Goal: Task Accomplishment & Management: Complete application form

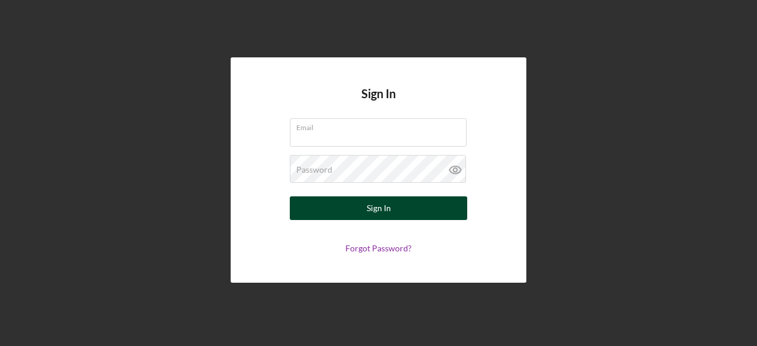
type input "[EMAIL_ADDRESS][DOMAIN_NAME]"
click at [396, 209] on button "Sign In" at bounding box center [378, 208] width 177 height 24
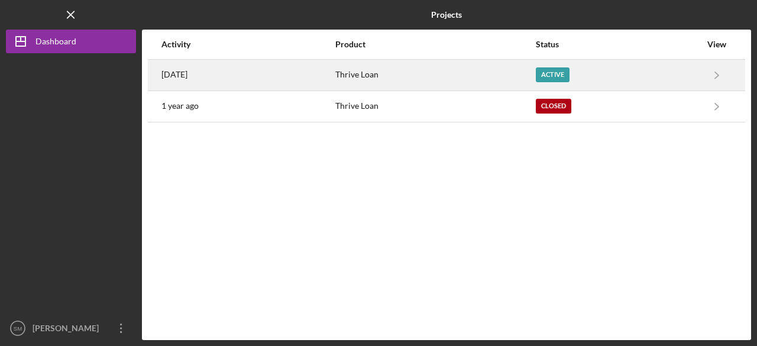
click at [427, 67] on div "Thrive Loan" at bounding box center [434, 75] width 199 height 30
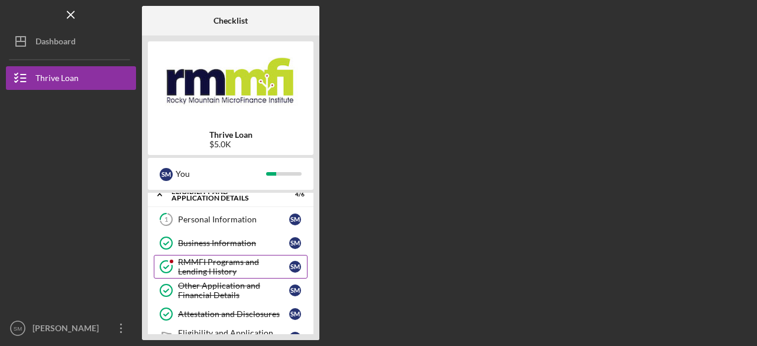
scroll to position [9, 0]
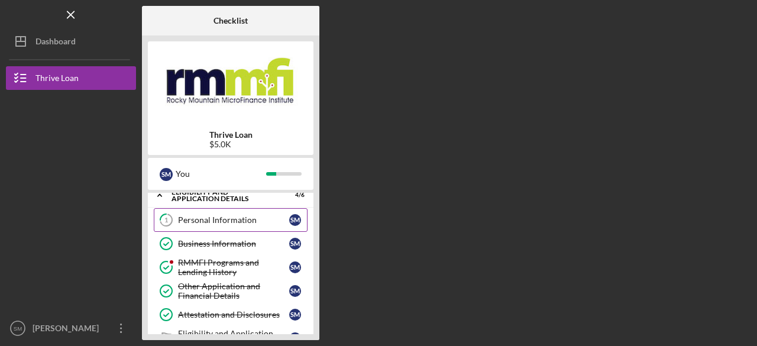
click at [256, 219] on div "Personal Information" at bounding box center [233, 219] width 111 height 9
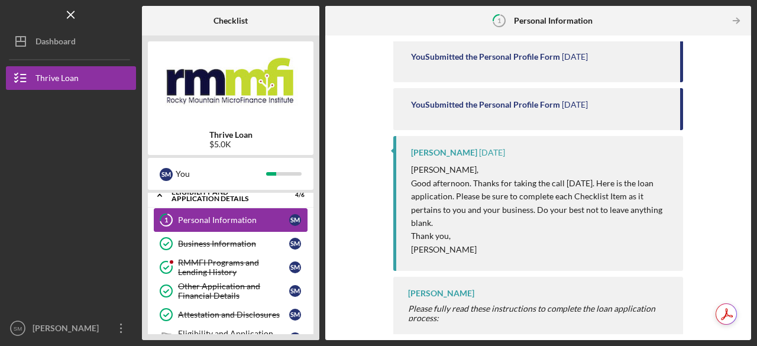
scroll to position [238, 0]
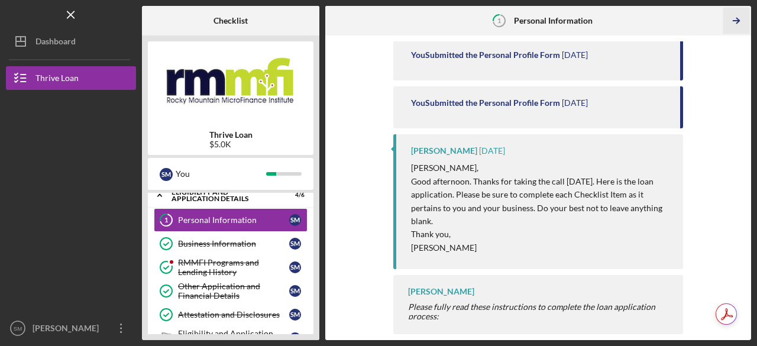
click at [731, 23] on icon "Icon/Table Pagination Arrow" at bounding box center [736, 21] width 27 height 27
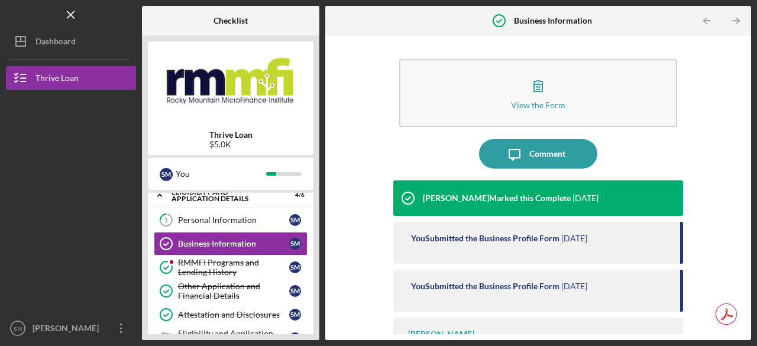
click at [734, 122] on div "View the Form Form Icon/Message Comment [PERSON_NAME] Marked this Complete [DAT…" at bounding box center [538, 187] width 414 height 293
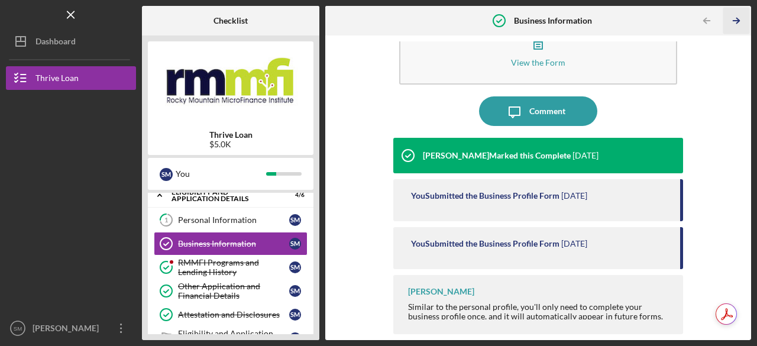
click at [731, 26] on icon "Icon/Table Pagination Arrow" at bounding box center [736, 21] width 27 height 27
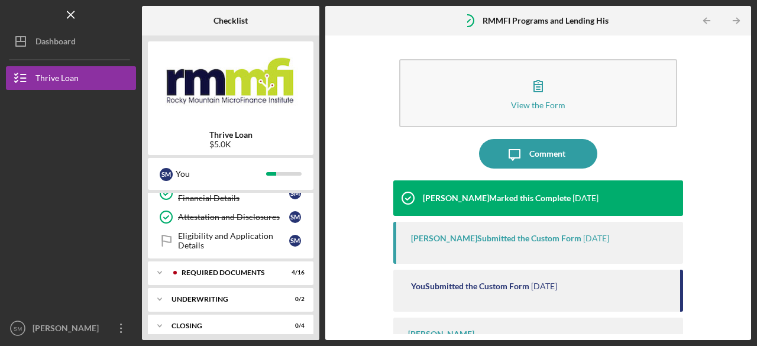
scroll to position [107, 0]
click at [270, 241] on div "Eligibility and Application Details" at bounding box center [233, 240] width 111 height 19
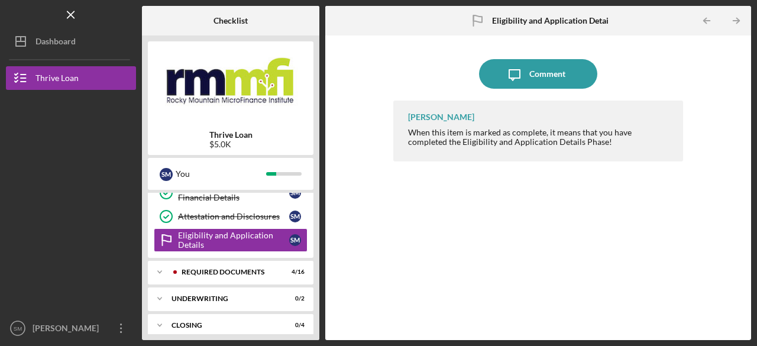
click at [613, 161] on div "[PERSON_NAME] When this item is marked as complete, it means that you have comp…" at bounding box center [538, 211] width 290 height 222
click at [268, 268] on div "REQUIRED DOCUMENTS" at bounding box center [239, 271] width 117 height 7
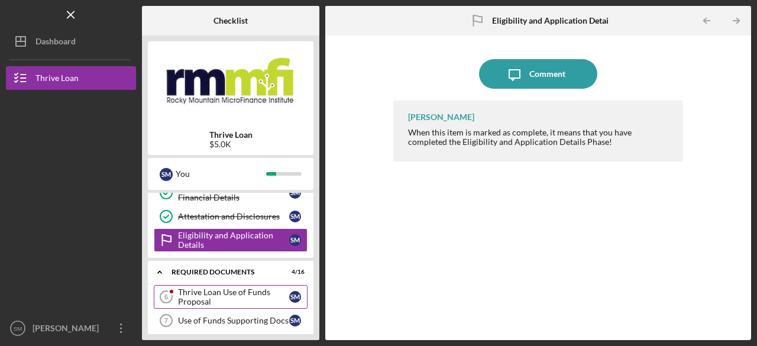
click at [274, 294] on div "Thrive Loan Use of Funds Proposal" at bounding box center [233, 296] width 111 height 19
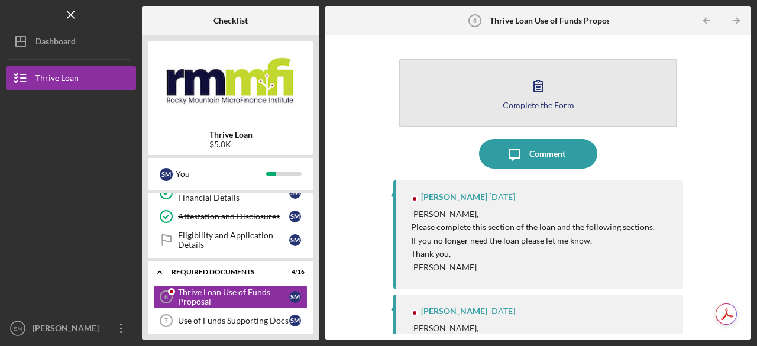
click at [606, 116] on button "Complete the Form Form" at bounding box center [538, 93] width 278 height 68
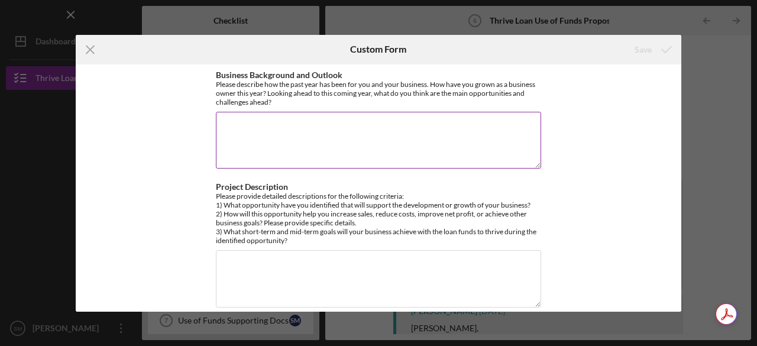
click at [257, 119] on textarea "Business Background and Outlook" at bounding box center [378, 140] width 325 height 57
type textarea "I"
